Goal: Download file/media

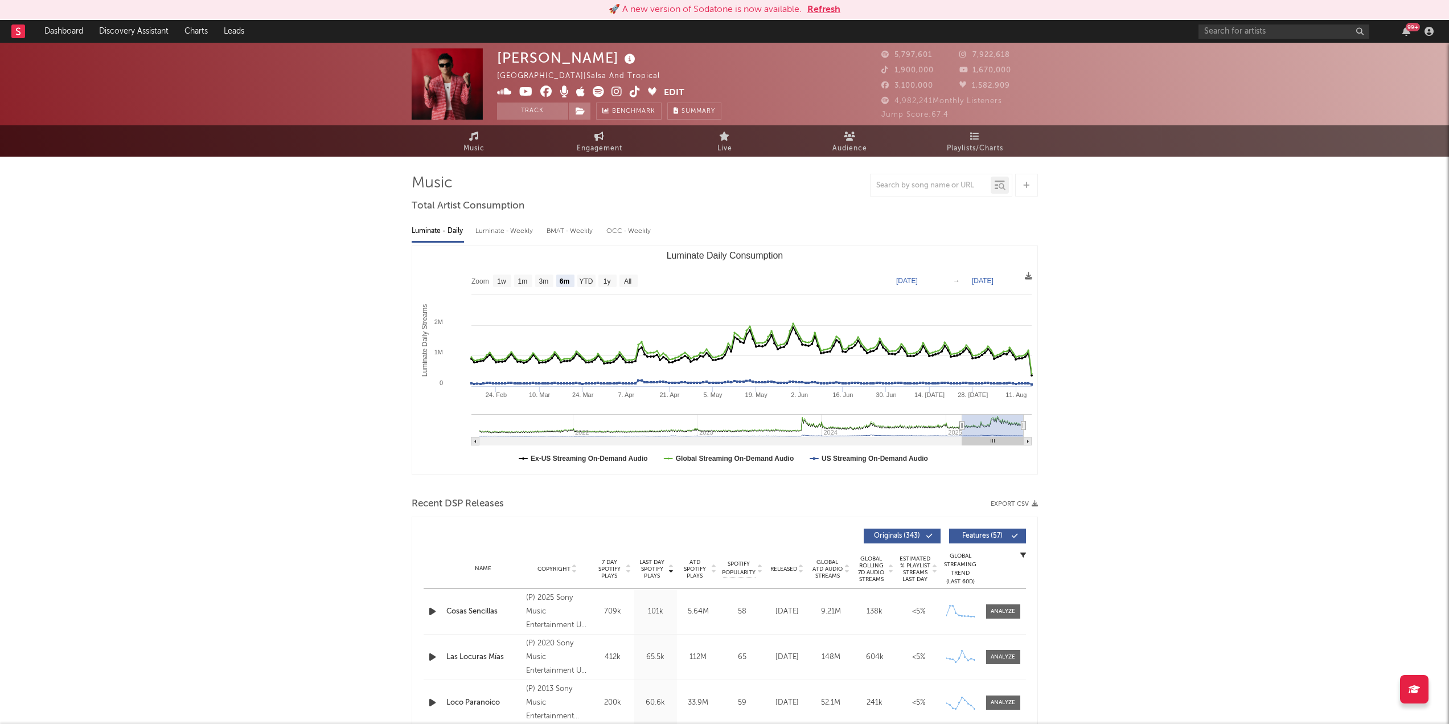
select select "6m"
click at [1229, 28] on input "text" at bounding box center [1284, 31] width 171 height 14
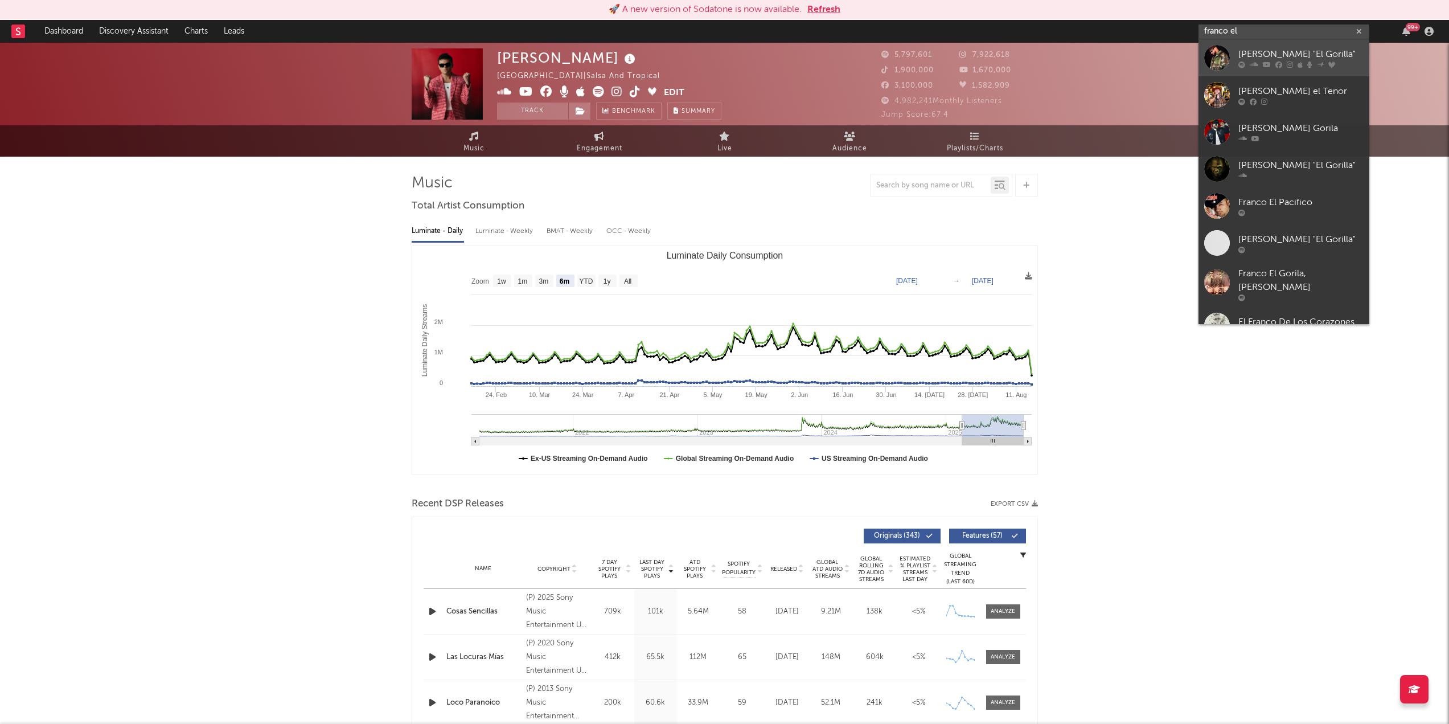
type input "franco el"
click at [1215, 51] on div at bounding box center [1217, 58] width 26 height 26
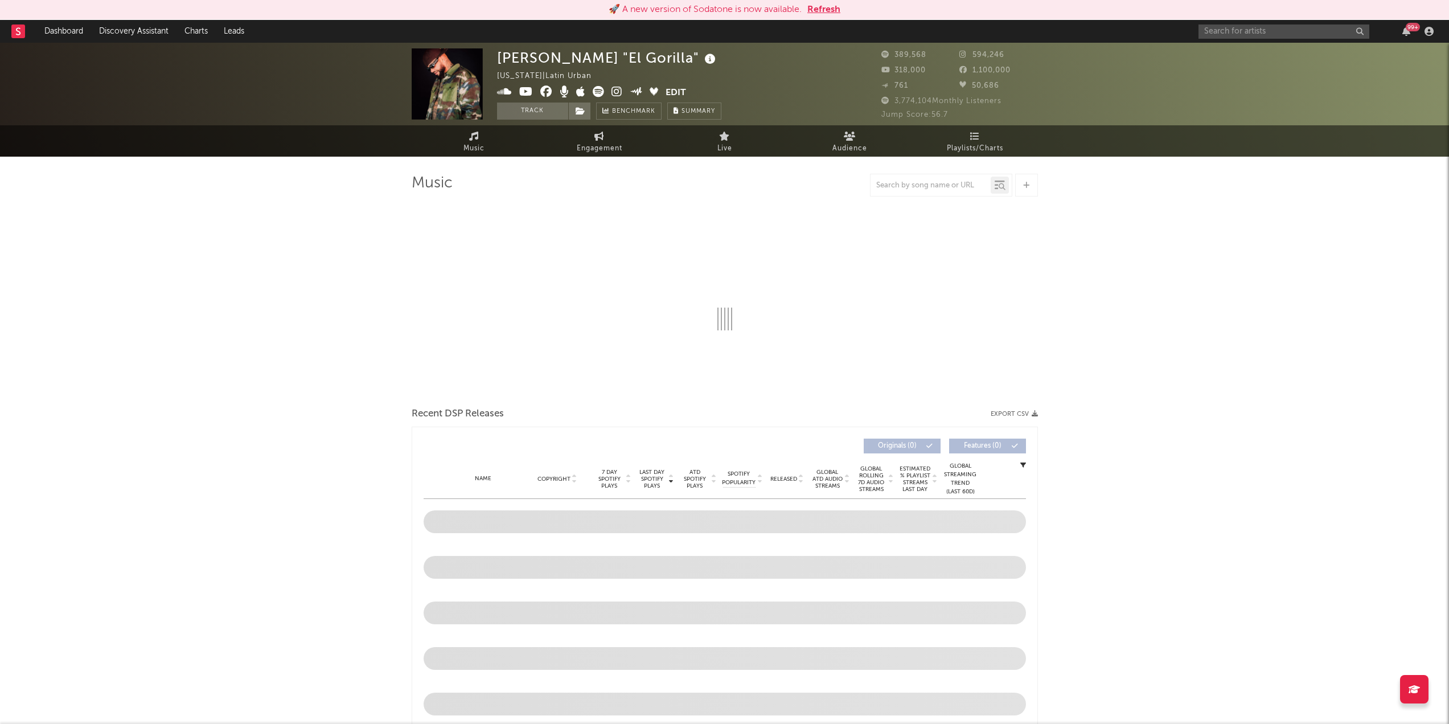
select select "6m"
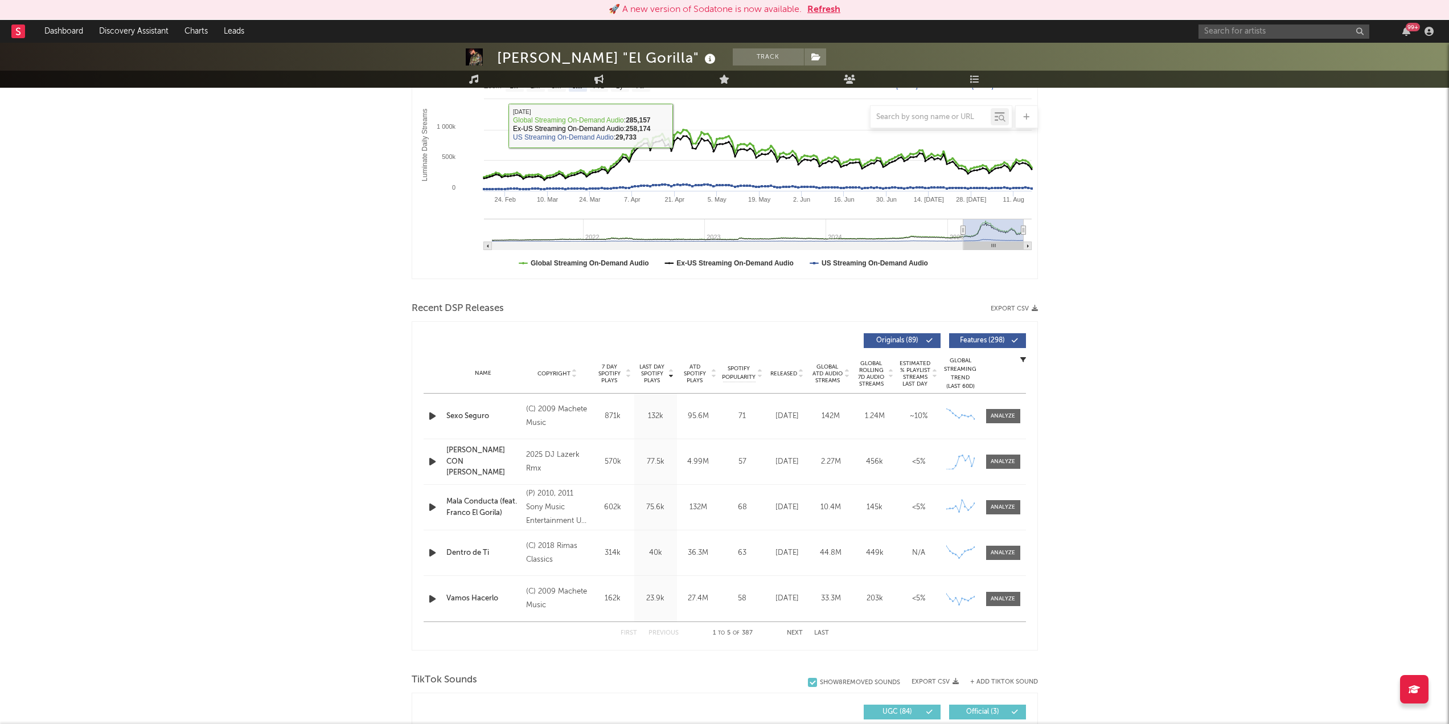
scroll to position [204, 0]
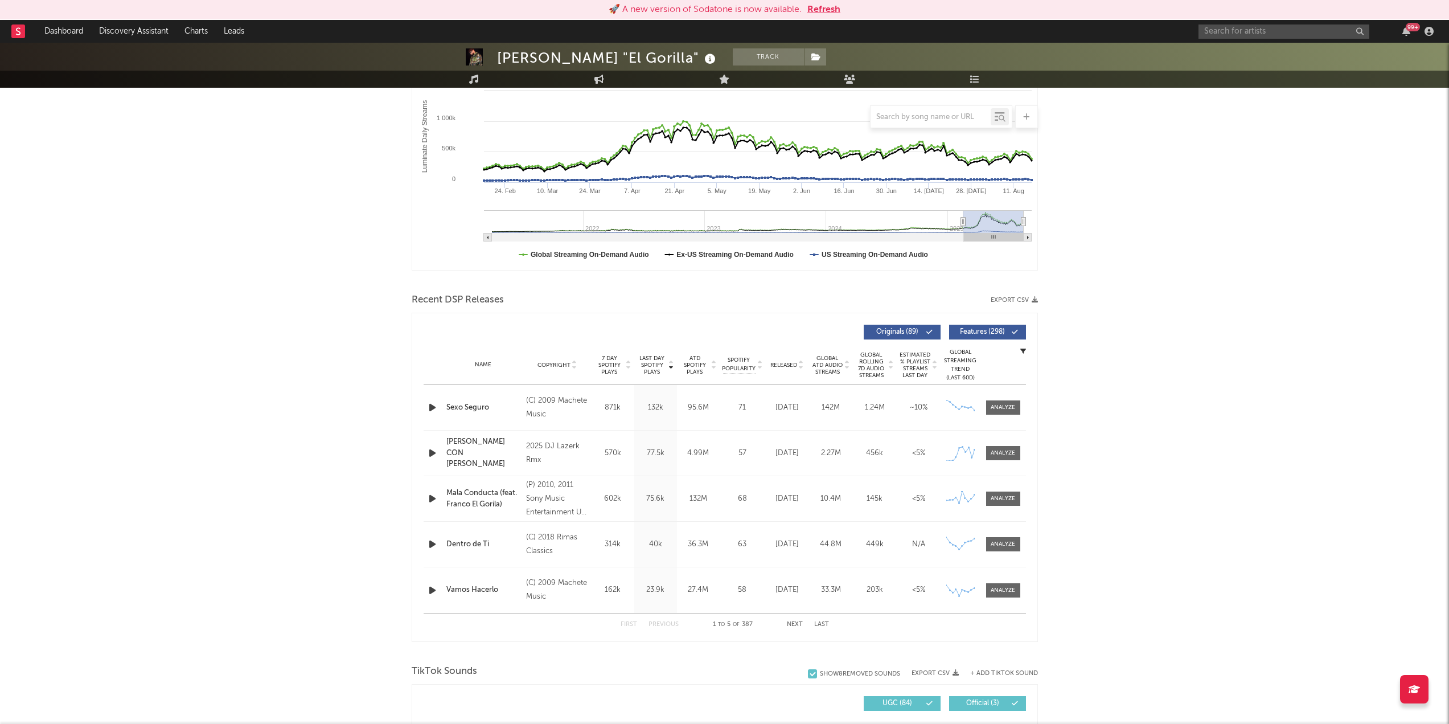
click at [1015, 296] on div "Recent DSP Releases Export CSV" at bounding box center [725, 299] width 626 height 19
click at [1028, 303] on button "Export CSV" at bounding box center [1014, 300] width 47 height 7
